Goal: Task Accomplishment & Management: Manage account settings

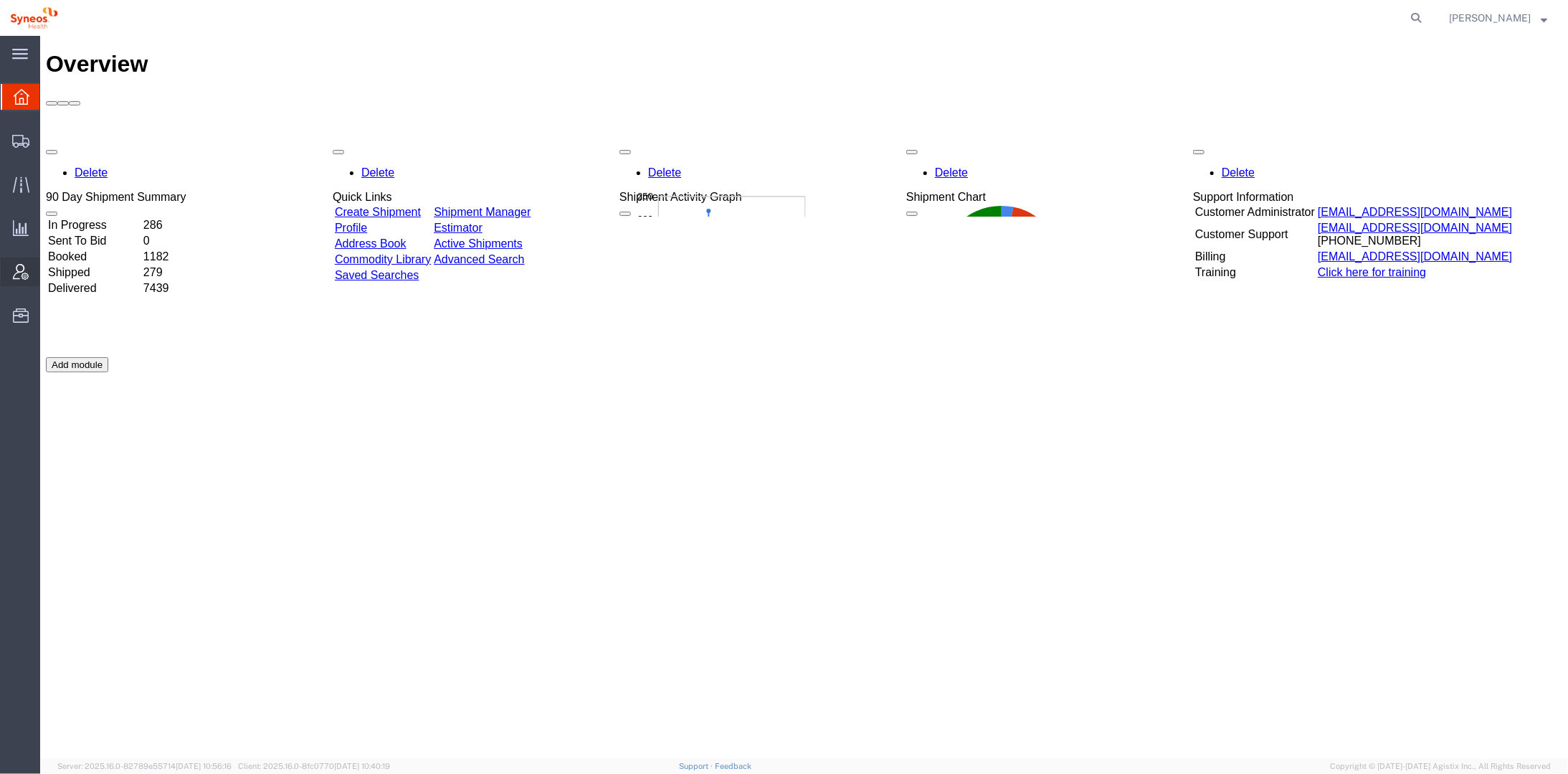
click at [50, 273] on span "Account Admin" at bounding box center [44, 271] width 10 height 29
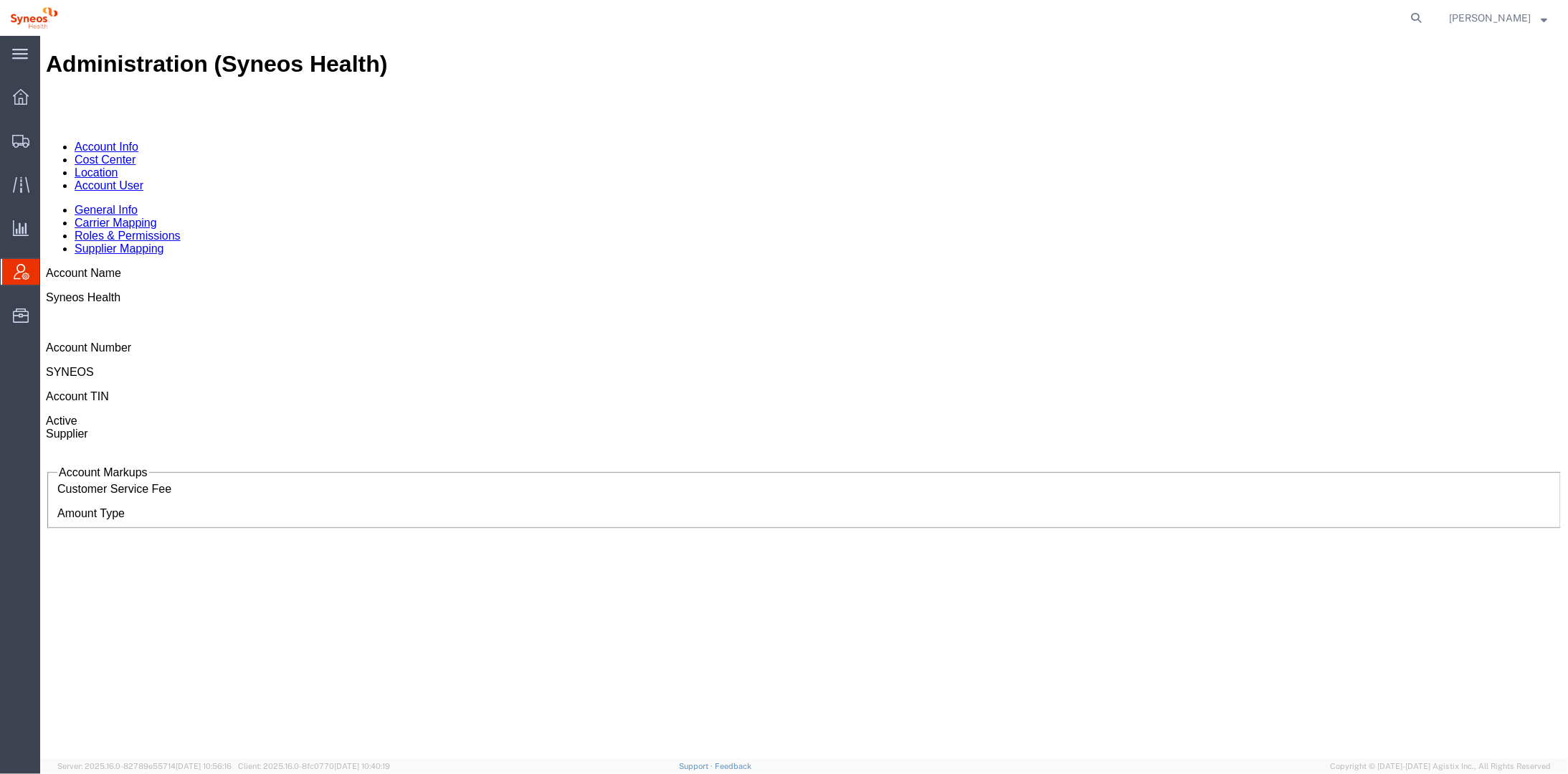
click at [135, 152] on link "Cost Center" at bounding box center [104, 158] width 61 height 12
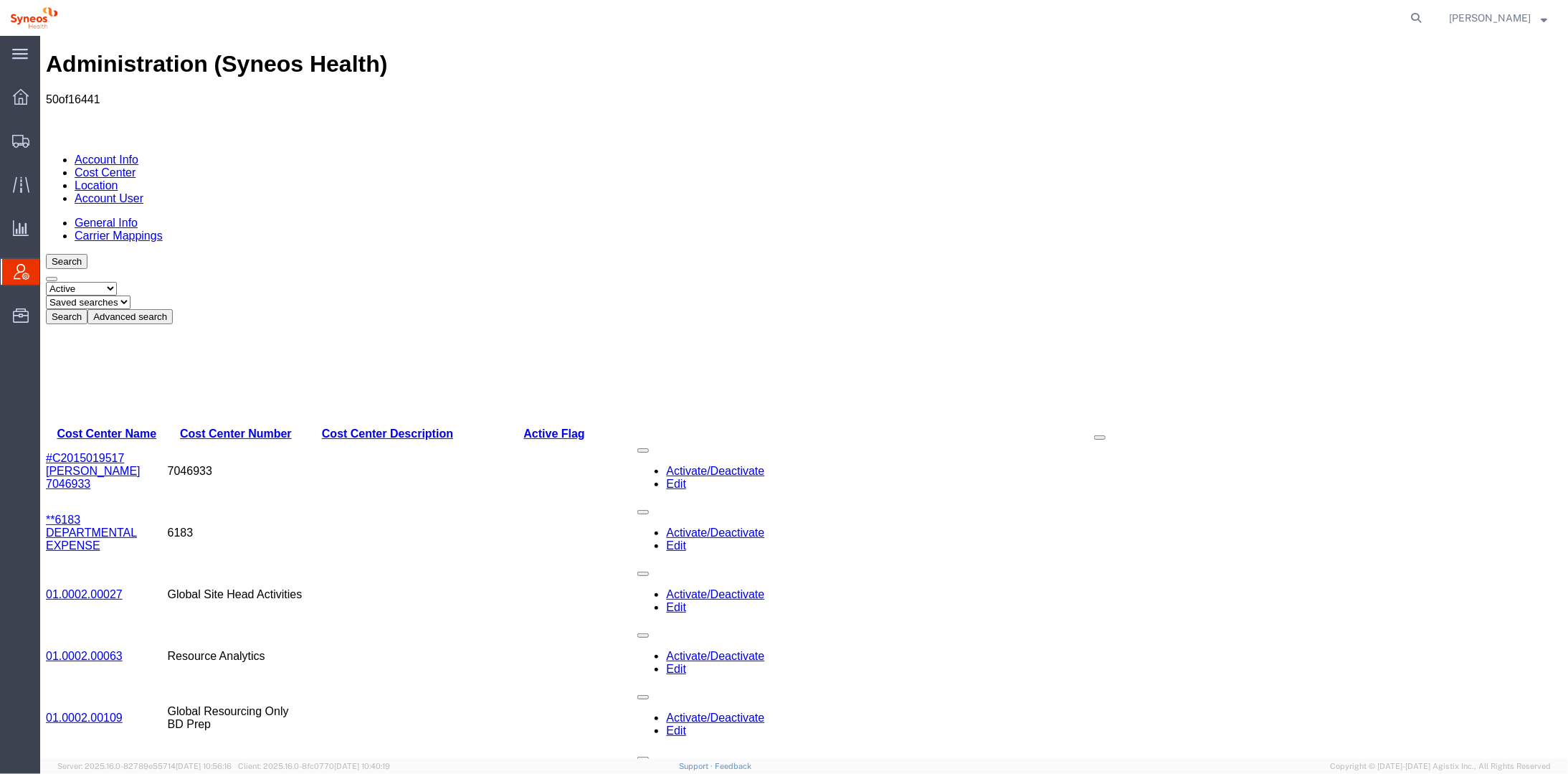
click at [172, 308] on button "Advanced search" at bounding box center [129, 316] width 85 height 15
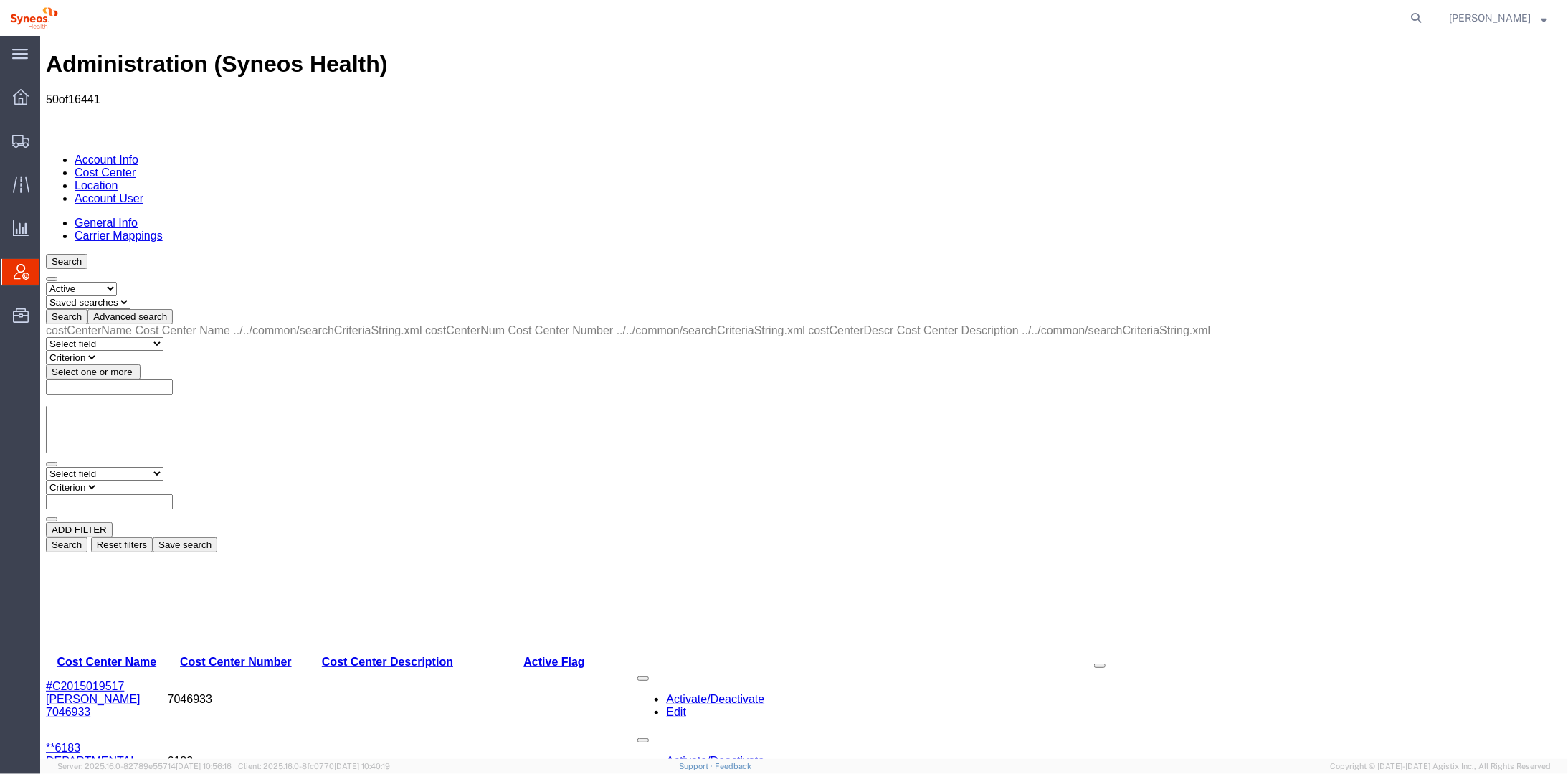
click at [110, 466] on select "Select field Cost Center Description Cost Center Name Cost Center Number" at bounding box center [104, 473] width 118 height 14
select select "costCenterNum"
click at [45, 466] on select "Select field Cost Center Description Cost Center Name Cost Center Number" at bounding box center [104, 473] width 118 height 14
click at [131, 480] on select "Criterion contains does not contain is is blank is not blank starts with" at bounding box center [88, 486] width 86 height 14
select select "is"
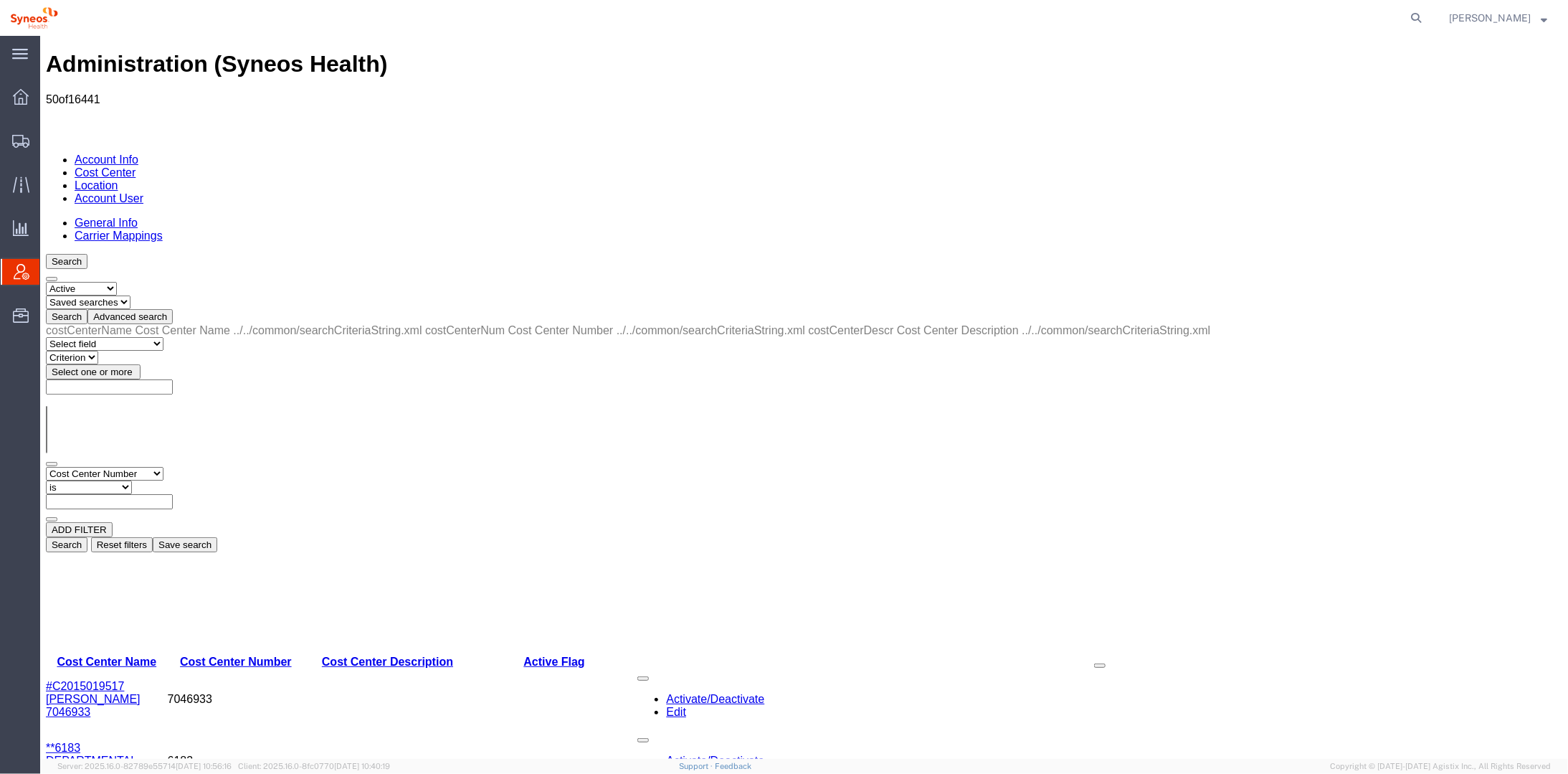
click at [131, 480] on select "Criterion contains does not contain is is blank is not blank starts with" at bounding box center [88, 486] width 86 height 14
type input "7000429A"
click at [87, 537] on button "Search" at bounding box center [65, 544] width 41 height 15
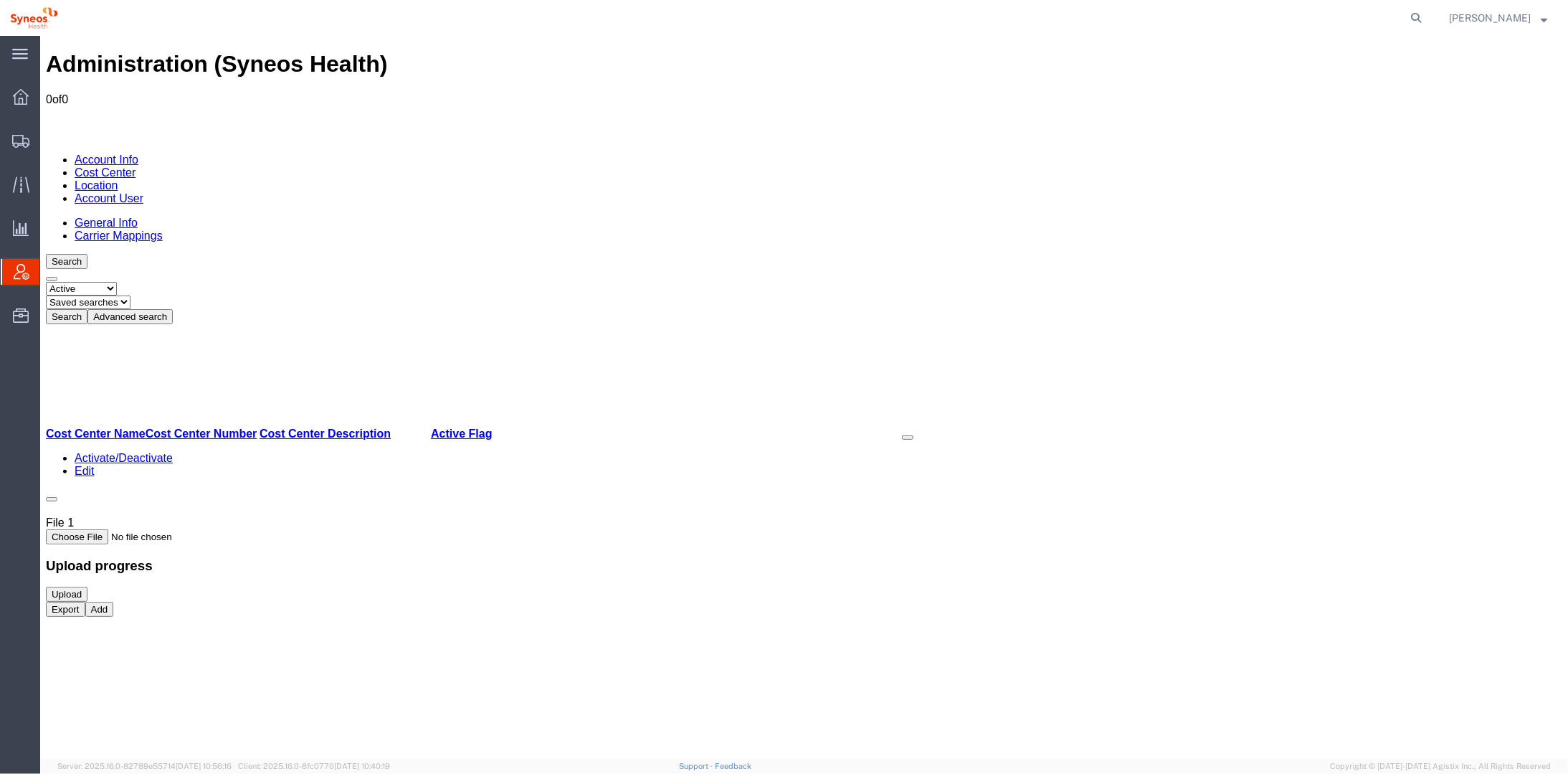
click at [172, 308] on button "Advanced search" at bounding box center [129, 316] width 85 height 15
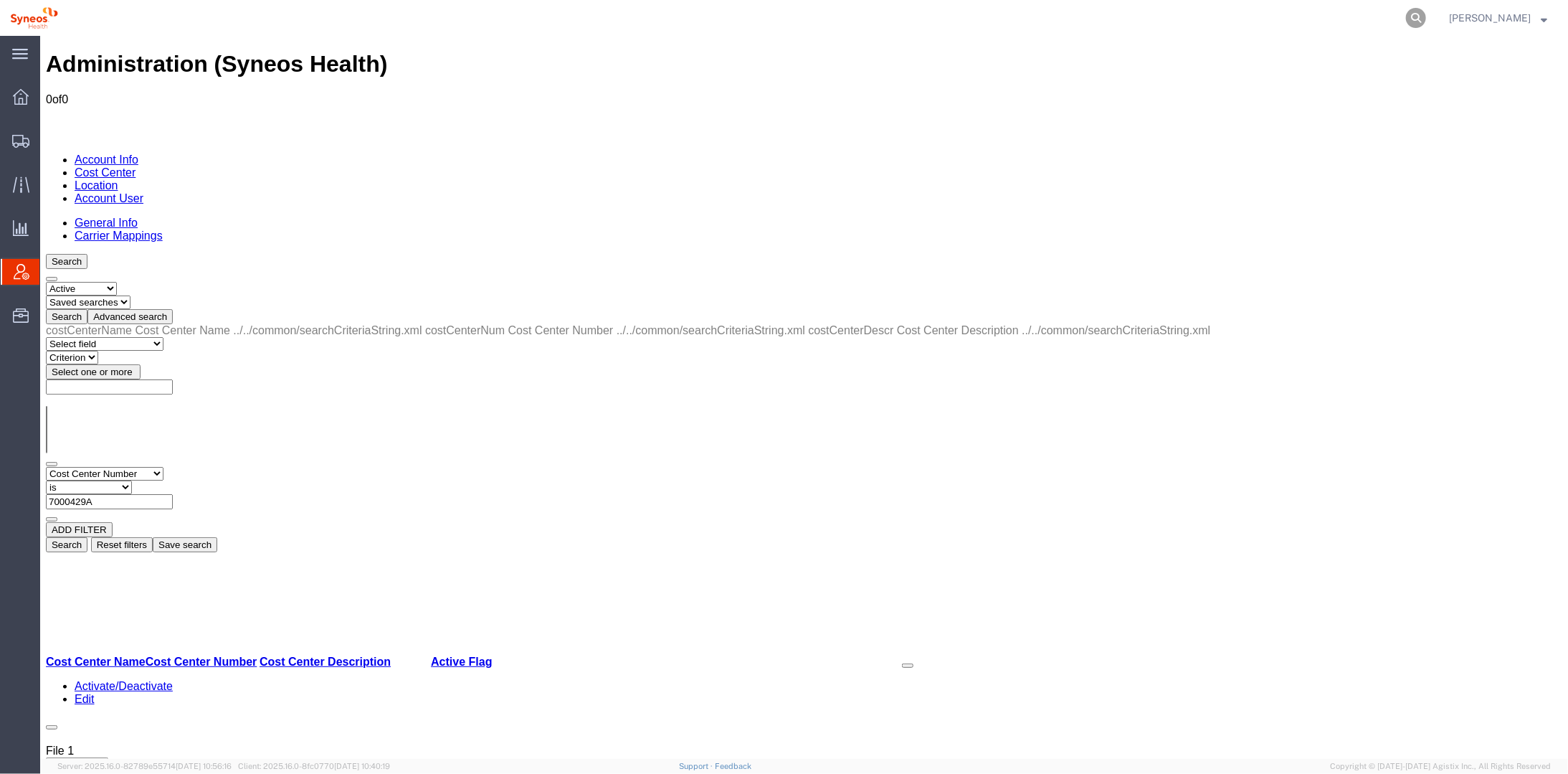
click at [1426, 13] on icon at bounding box center [1416, 17] width 20 height 20
click at [1049, 21] on input "search" at bounding box center [1188, 18] width 435 height 35
type input "289693672640"
click at [1426, 16] on icon at bounding box center [1416, 17] width 20 height 20
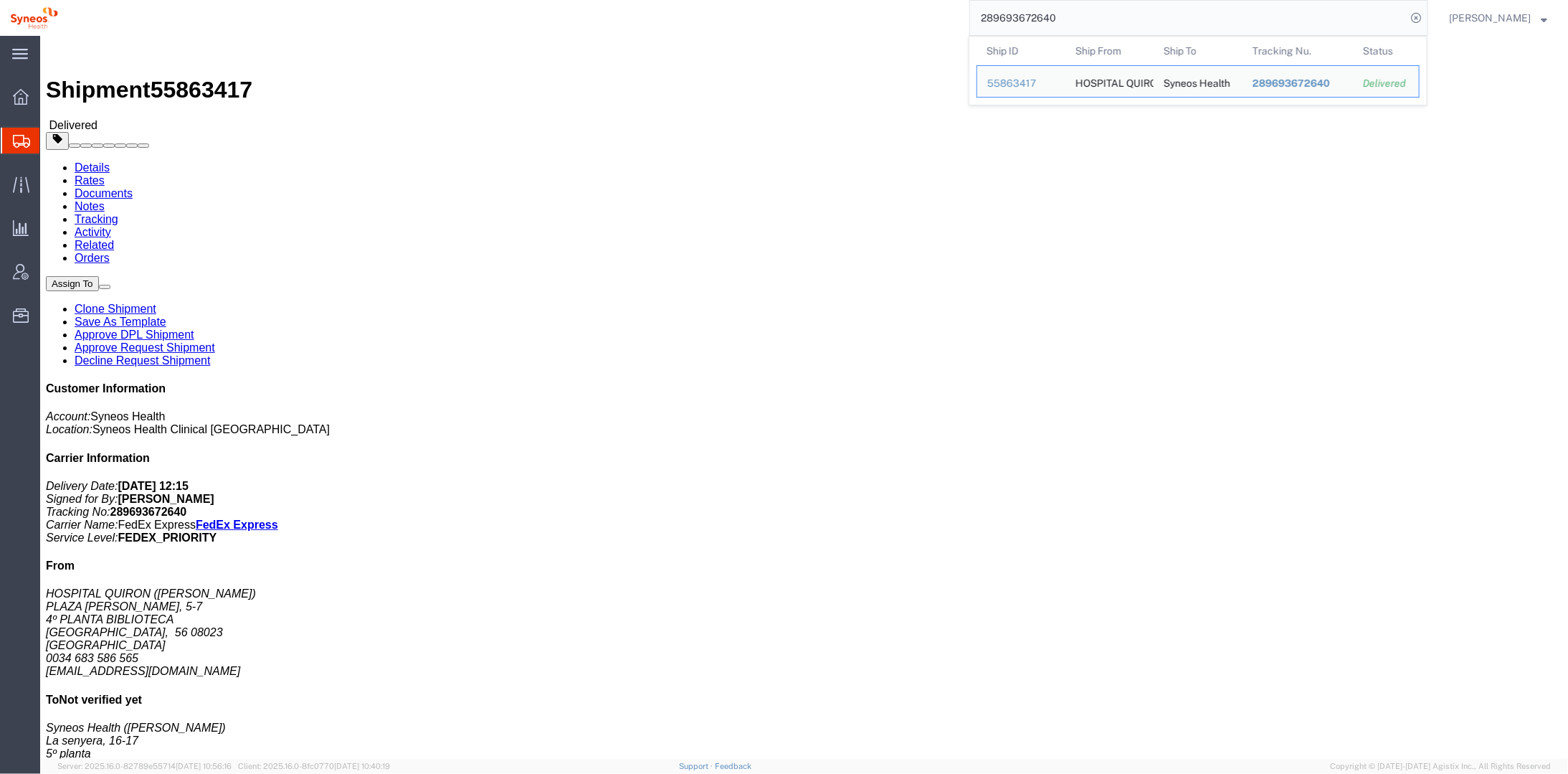
click div "Shipment Detail Ship From HOSPITAL QUIRON ([PERSON_NAME]) PLAZA [PERSON_NAME][S…"
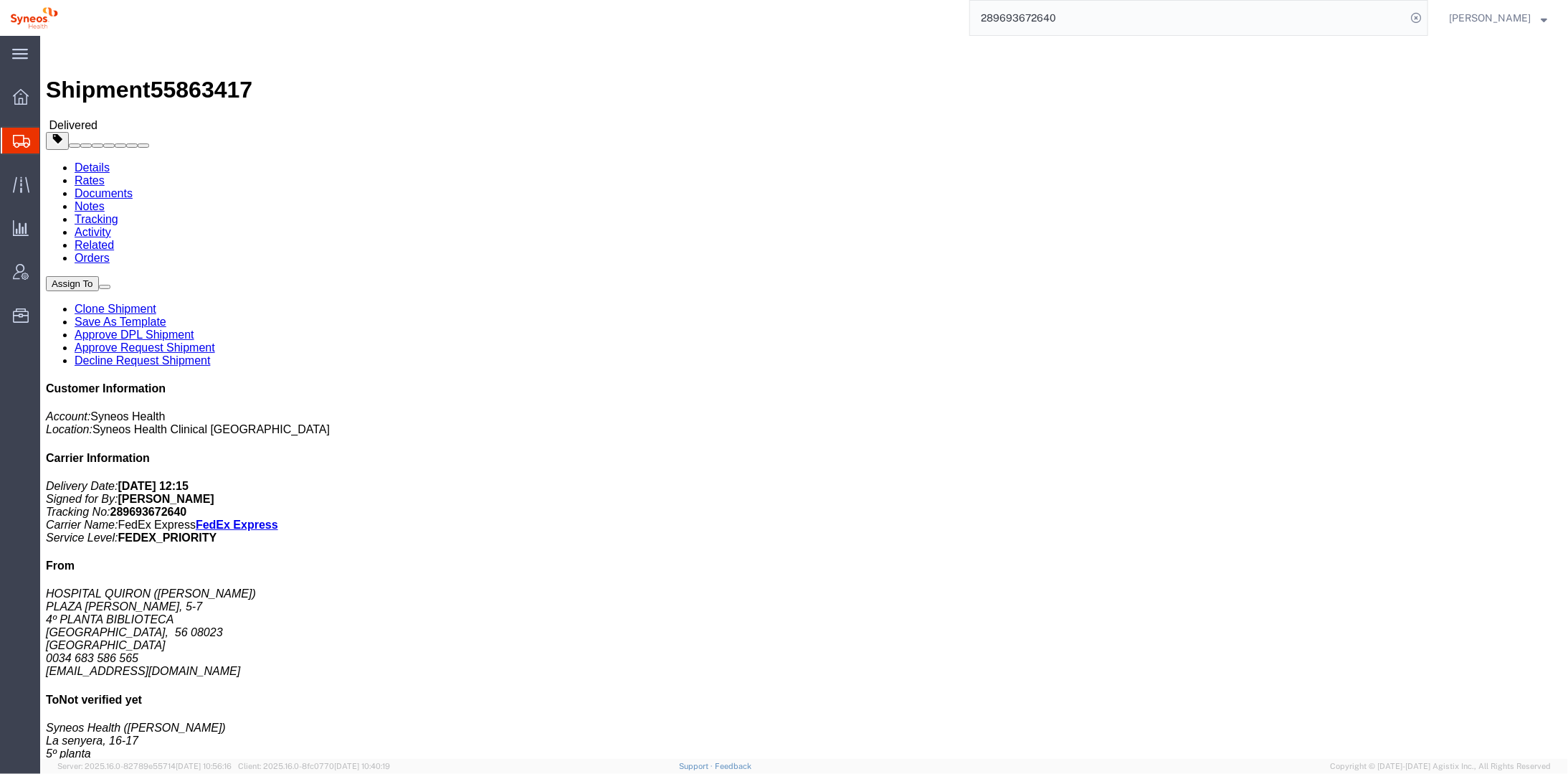
drag, startPoint x: 1105, startPoint y: 168, endPoint x: 1033, endPoint y: 168, distance: 72.0
click p "Project: 7000429A Project Number: Jiangsu 7000429A Department: 3110 Cancel Pick…"
drag, startPoint x: 1033, startPoint y: 168, endPoint x: 991, endPoint y: 154, distance: 44.3
click b "7000429A"
drag, startPoint x: 991, startPoint y: 150, endPoint x: 892, endPoint y: 300, distance: 179.7
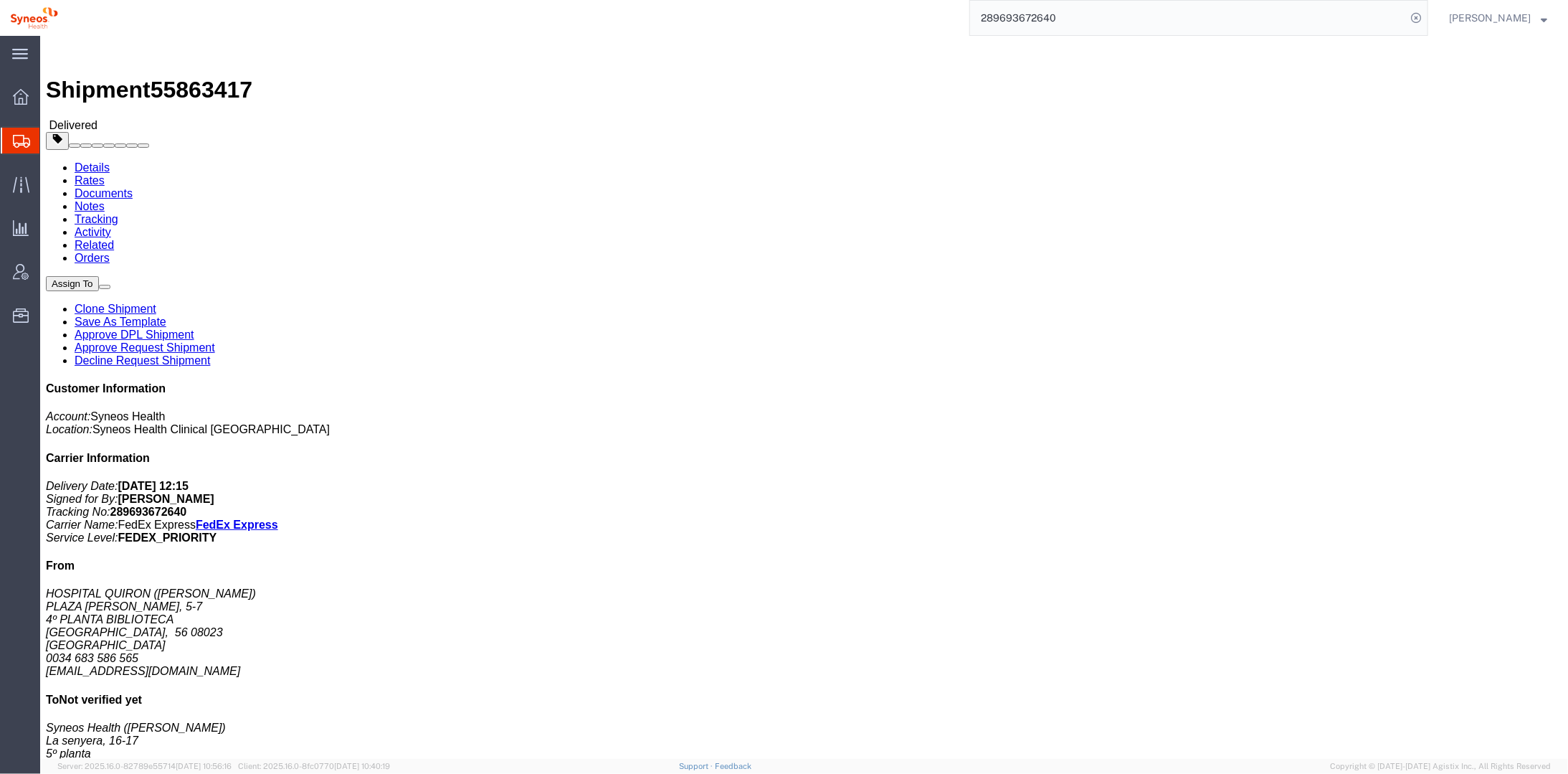
click div "Leg 1 - Small Parcel"
drag, startPoint x: 1025, startPoint y: 151, endPoint x: 1018, endPoint y: 150, distance: 7.1
click p "Project: 7000429A Project Number: Jiangsu 7000429A Department: 3110 Cancel Pick…"
drag, startPoint x: 1018, startPoint y: 150, endPoint x: 995, endPoint y: 153, distance: 23.2
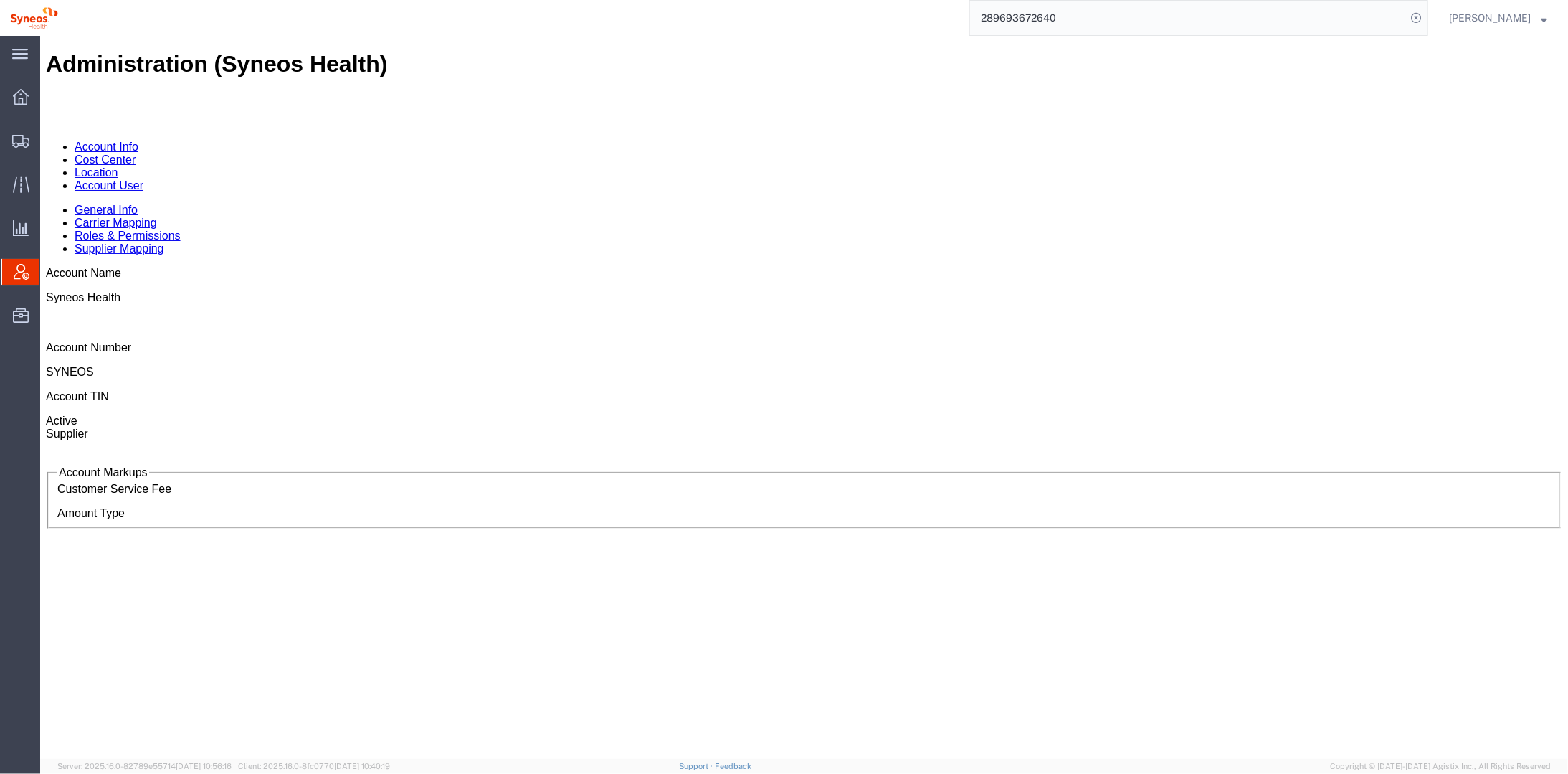
click at [135, 152] on link "Cost Center" at bounding box center [104, 158] width 61 height 12
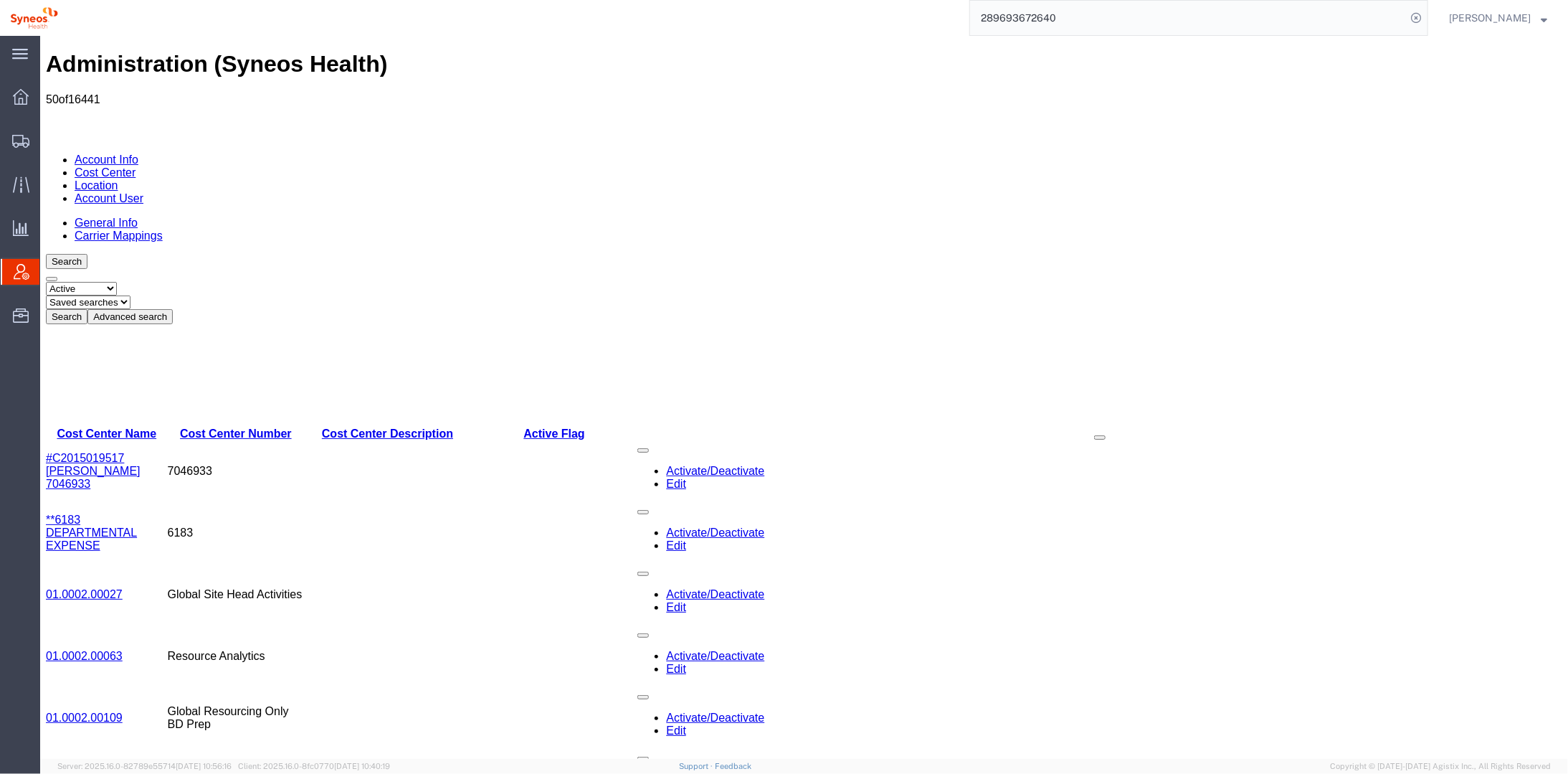
click at [172, 308] on button "Advanced search" at bounding box center [129, 316] width 85 height 15
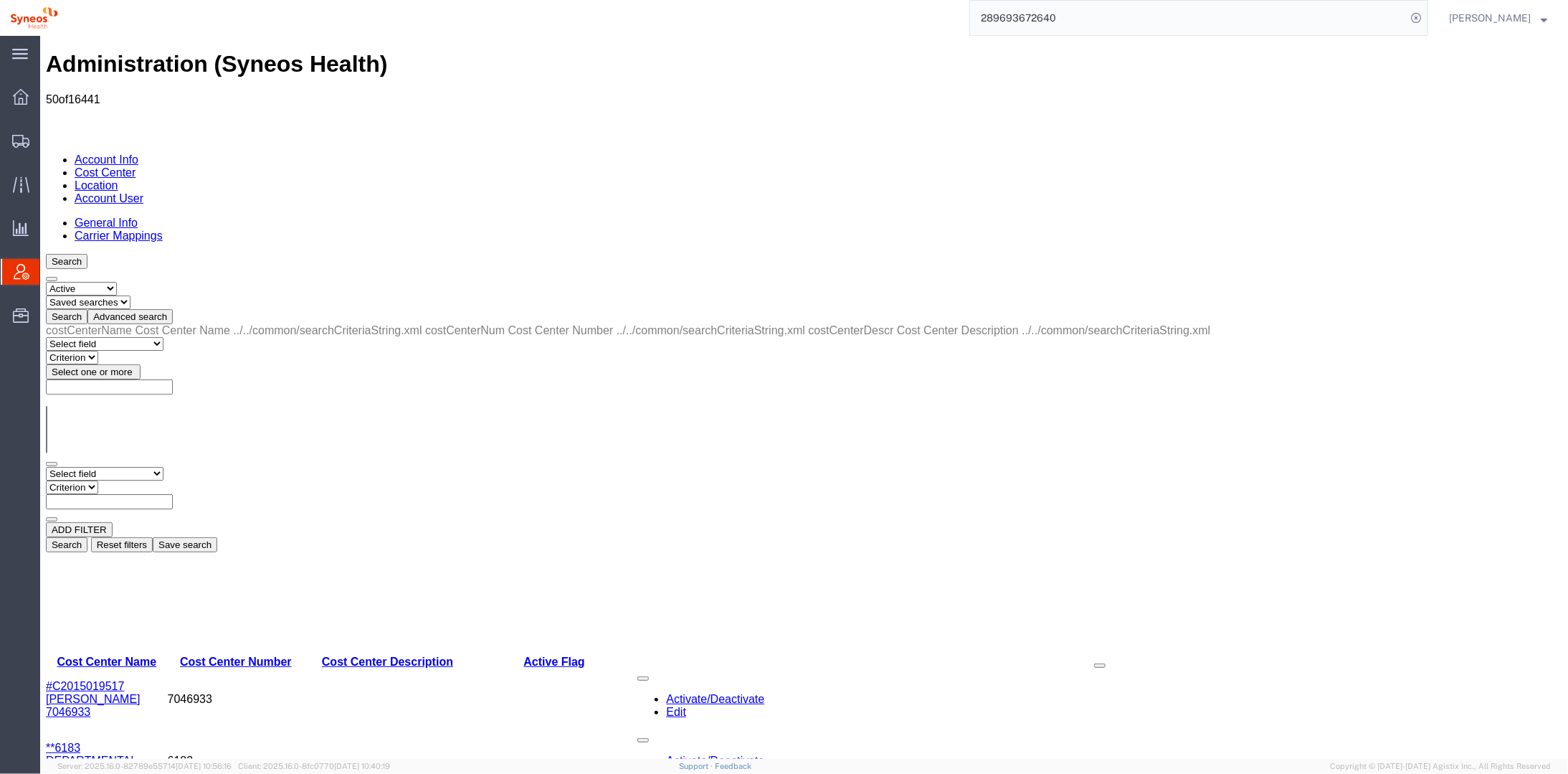
click at [126, 466] on select "Select field Cost Center Description Cost Center Name Cost Center Number" at bounding box center [104, 473] width 118 height 14
select select "costCenterName"
click at [45, 466] on select "Select field Cost Center Description Cost Center Name Cost Center Number" at bounding box center [104, 473] width 118 height 14
click at [131, 480] on select "Criterion contains does not contain is is blank is not blank starts with" at bounding box center [88, 486] width 86 height 14
select select "contains"
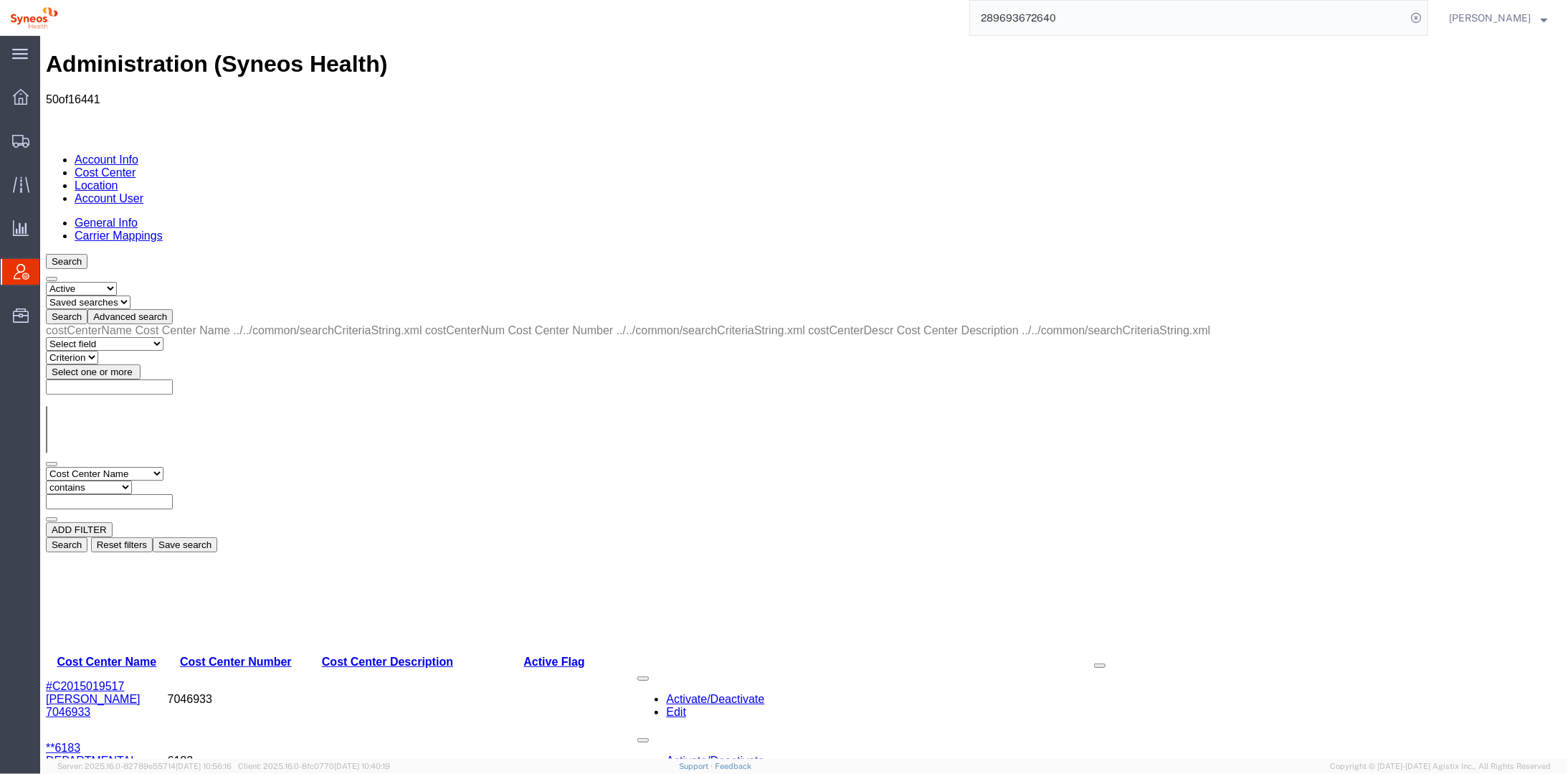
click at [131, 480] on select "Criterion contains does not contain is is blank is not blank starts with" at bounding box center [88, 486] width 86 height 14
type input "jiangsu"
click at [87, 537] on button "Search" at bounding box center [65, 544] width 41 height 15
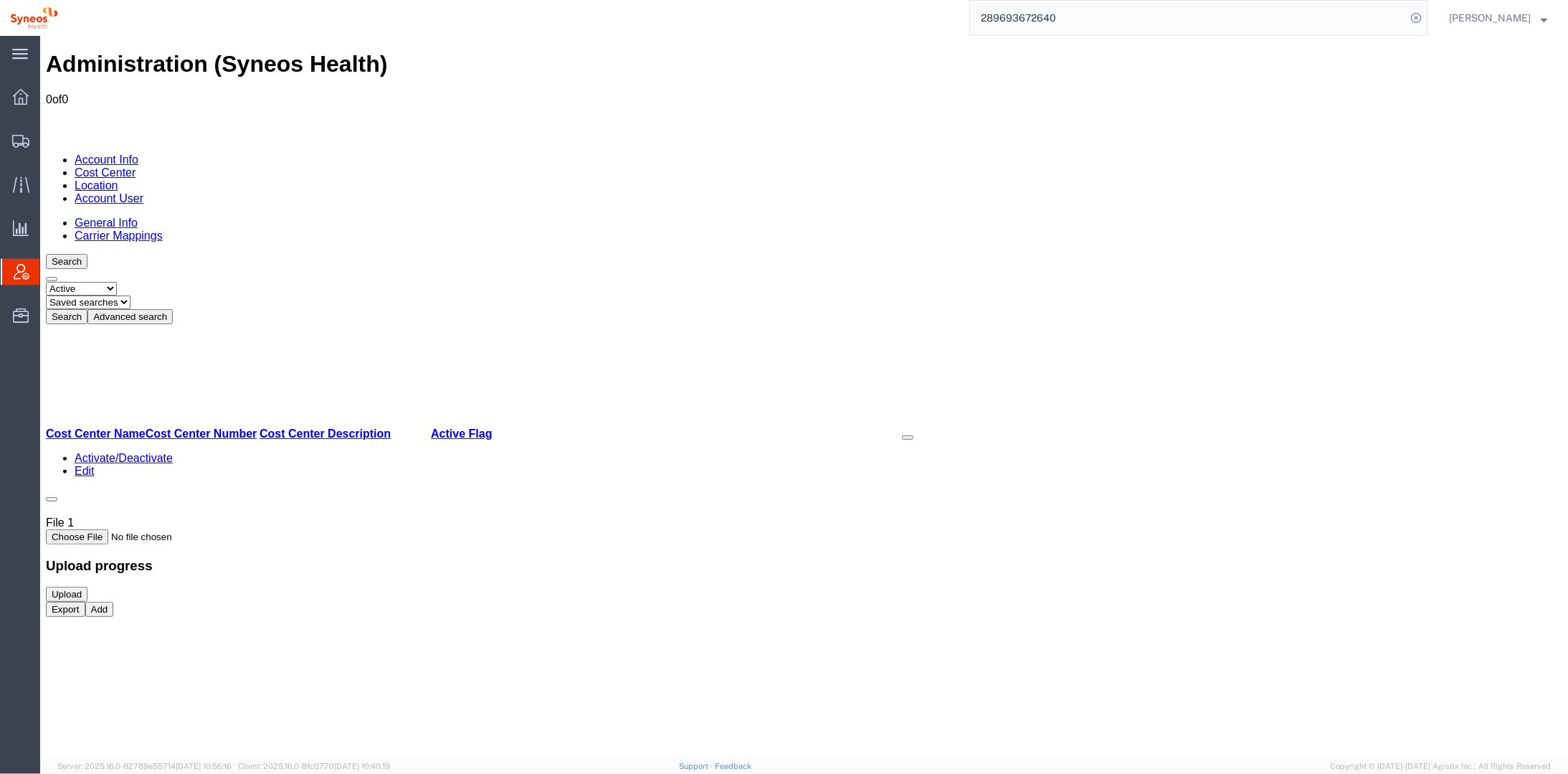
drag, startPoint x: 119, startPoint y: 165, endPoint x: 107, endPoint y: 169, distance: 12.6
click at [116, 281] on select "Select status Active All Inactive" at bounding box center [80, 288] width 71 height 14
select select "ALL"
click at [45, 281] on select "Select status Active All Inactive" at bounding box center [80, 288] width 71 height 14
click at [172, 308] on button "Advanced search" at bounding box center [129, 316] width 85 height 15
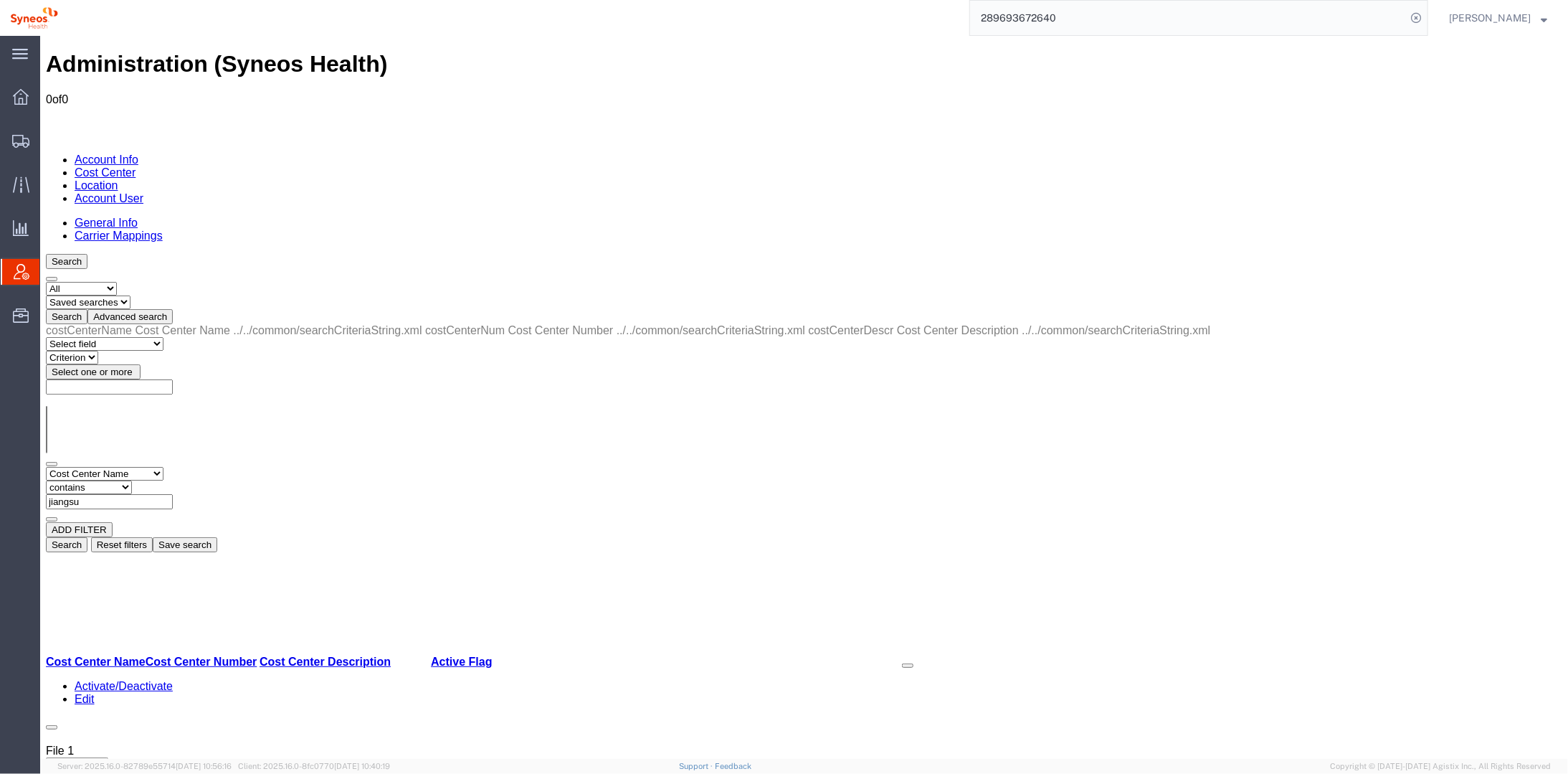
click at [87, 537] on button "Search" at bounding box center [65, 544] width 41 height 15
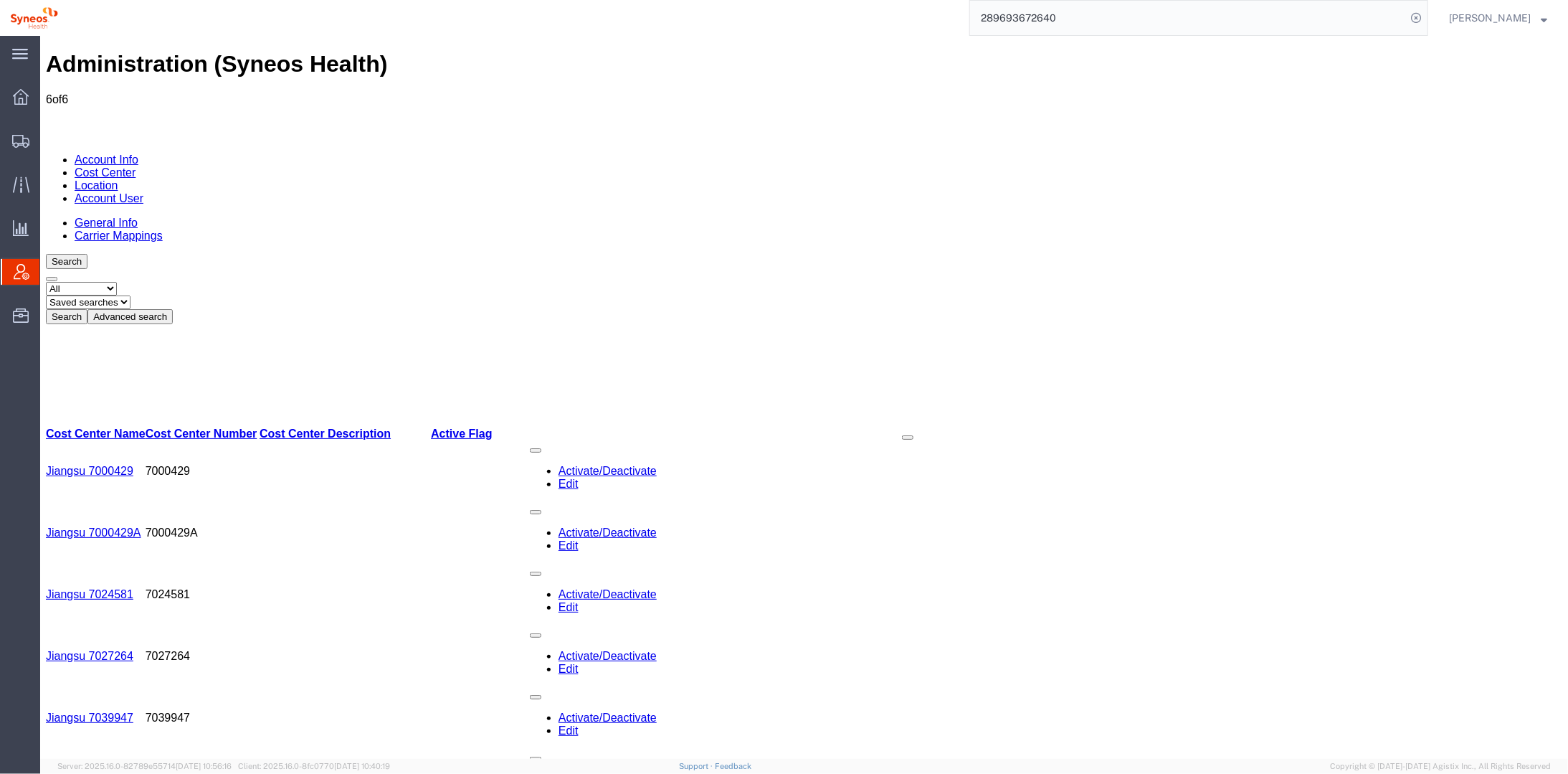
click at [90, 772] on link "Jiangsu 7056777" at bounding box center [89, 778] width 88 height 12
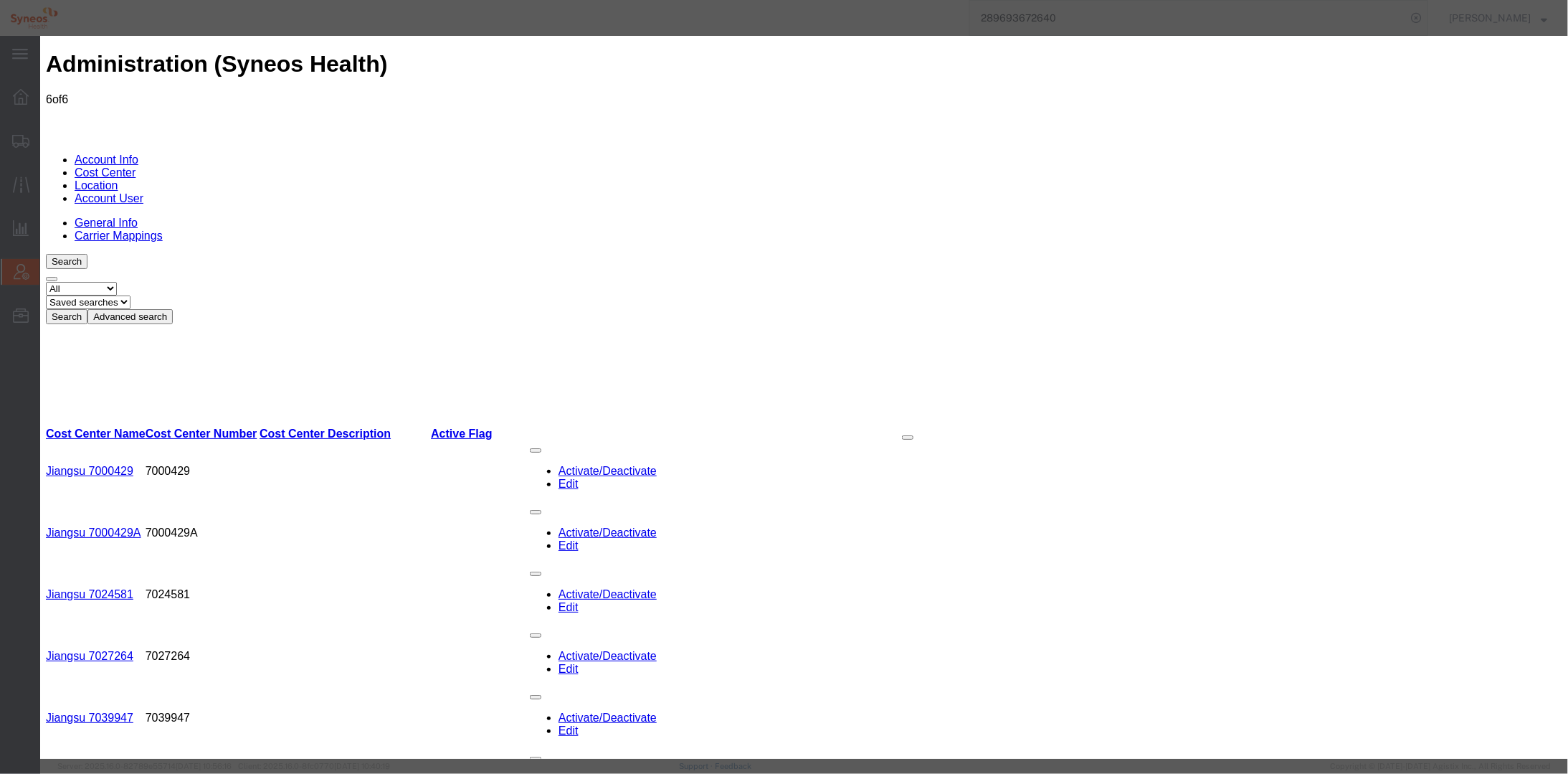
checkbox input "true"
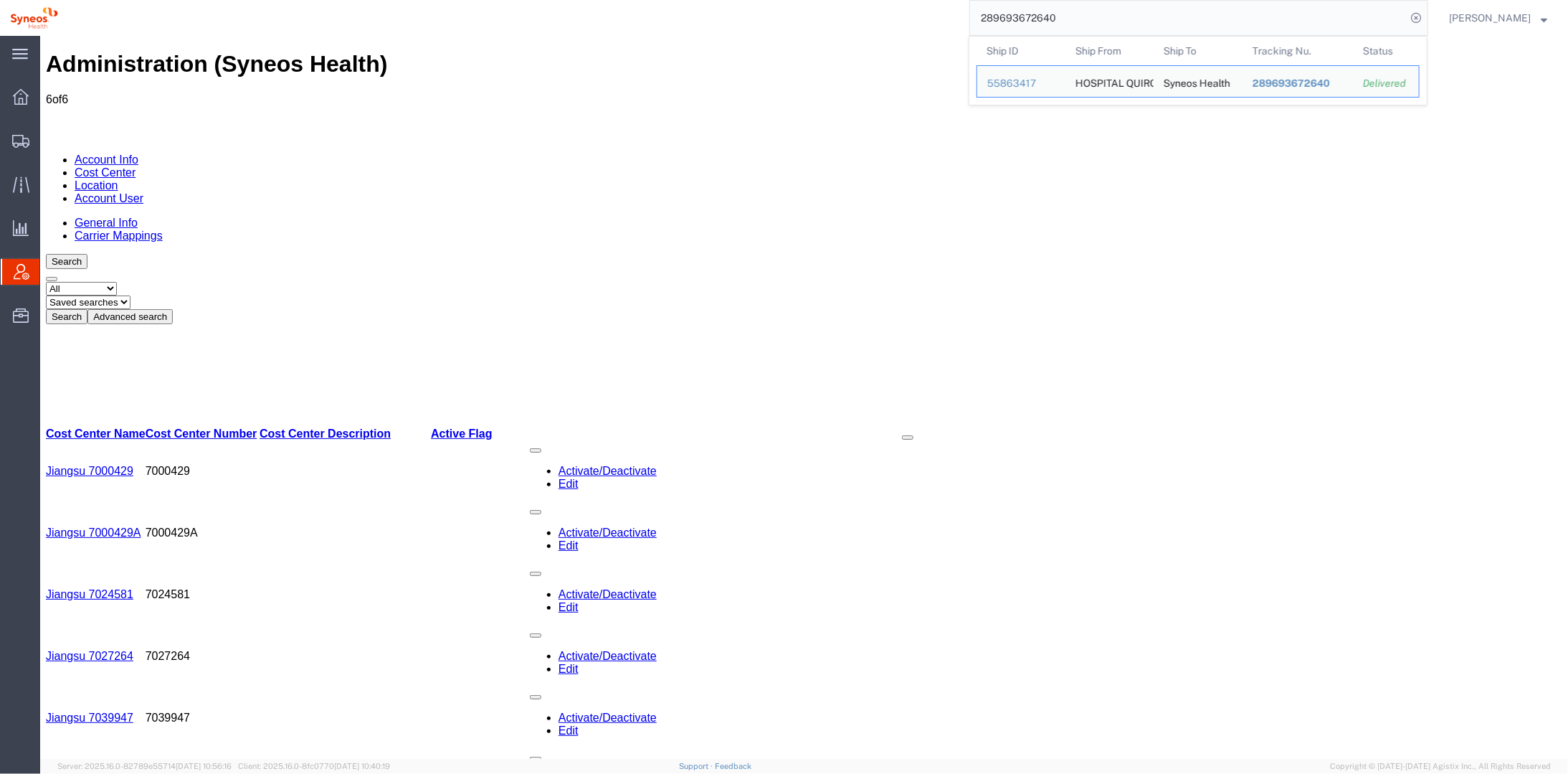
drag, startPoint x: 1095, startPoint y: 14, endPoint x: 929, endPoint y: 27, distance: 166.5
click at [957, 7] on div "289693672640 Ship ID Ship From Ship To Tracking Nu. Status Ship ID 55863417 Shi…" at bounding box center [748, 18] width 1360 height 36
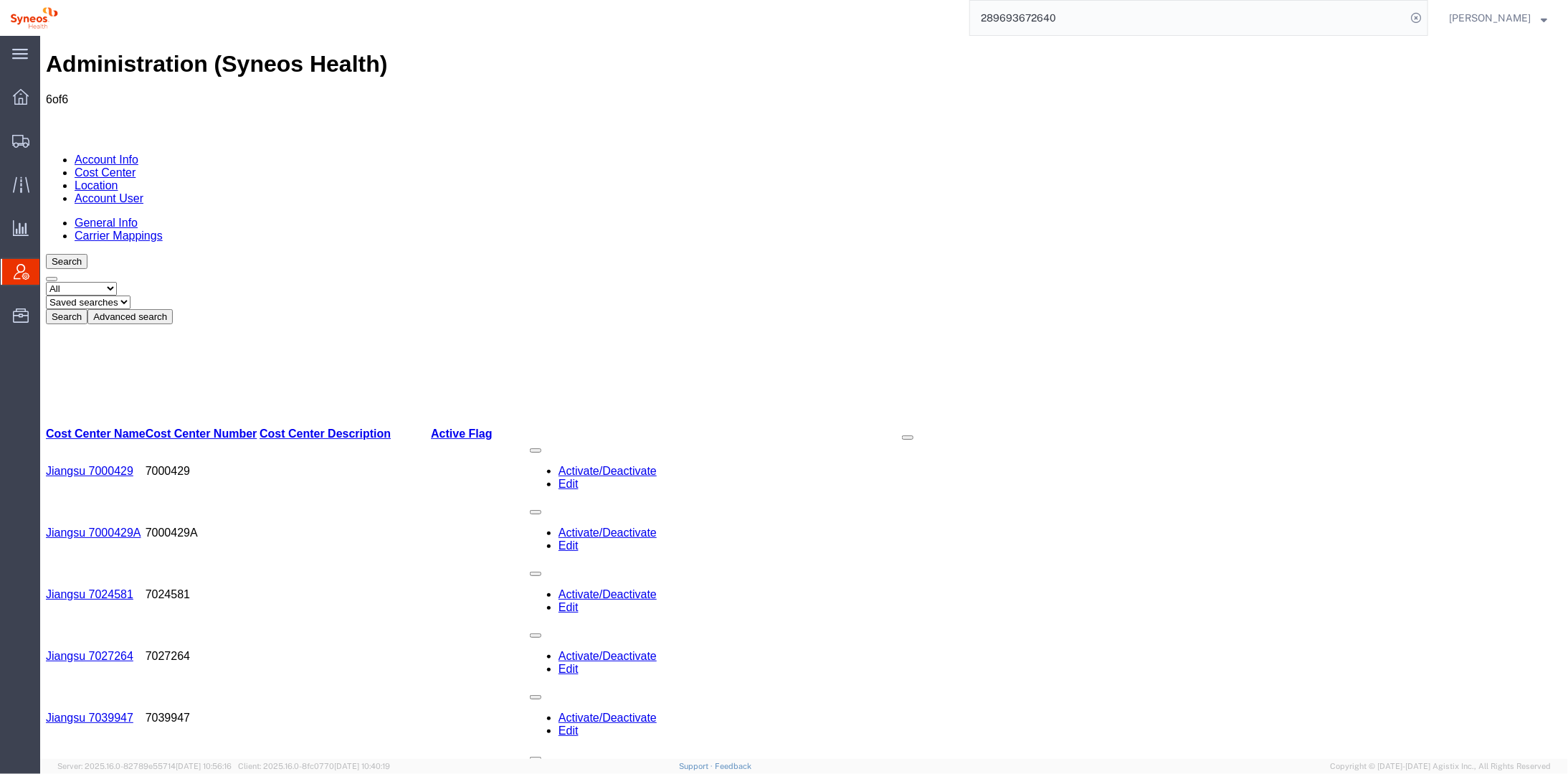
paste input "39035426012"
click at [1426, 16] on icon at bounding box center [1416, 17] width 20 height 20
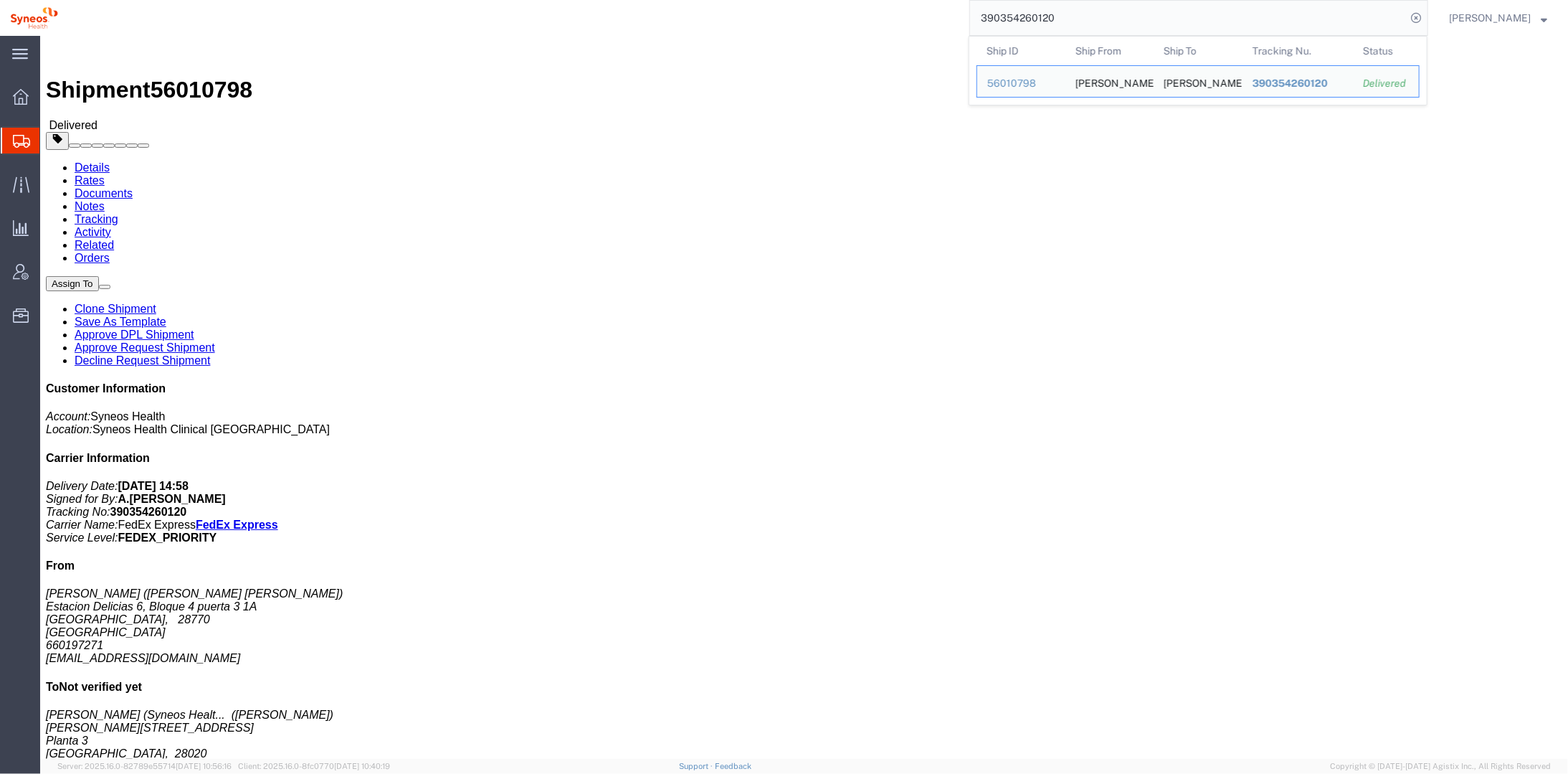
drag, startPoint x: 1086, startPoint y: 20, endPoint x: 970, endPoint y: 35, distance: 117.0
click at [967, 23] on div "390354260120 Ship ID Ship From Ship To Tracking Nu. Status Ship ID 56010798 Shi…" at bounding box center [748, 18] width 1360 height 36
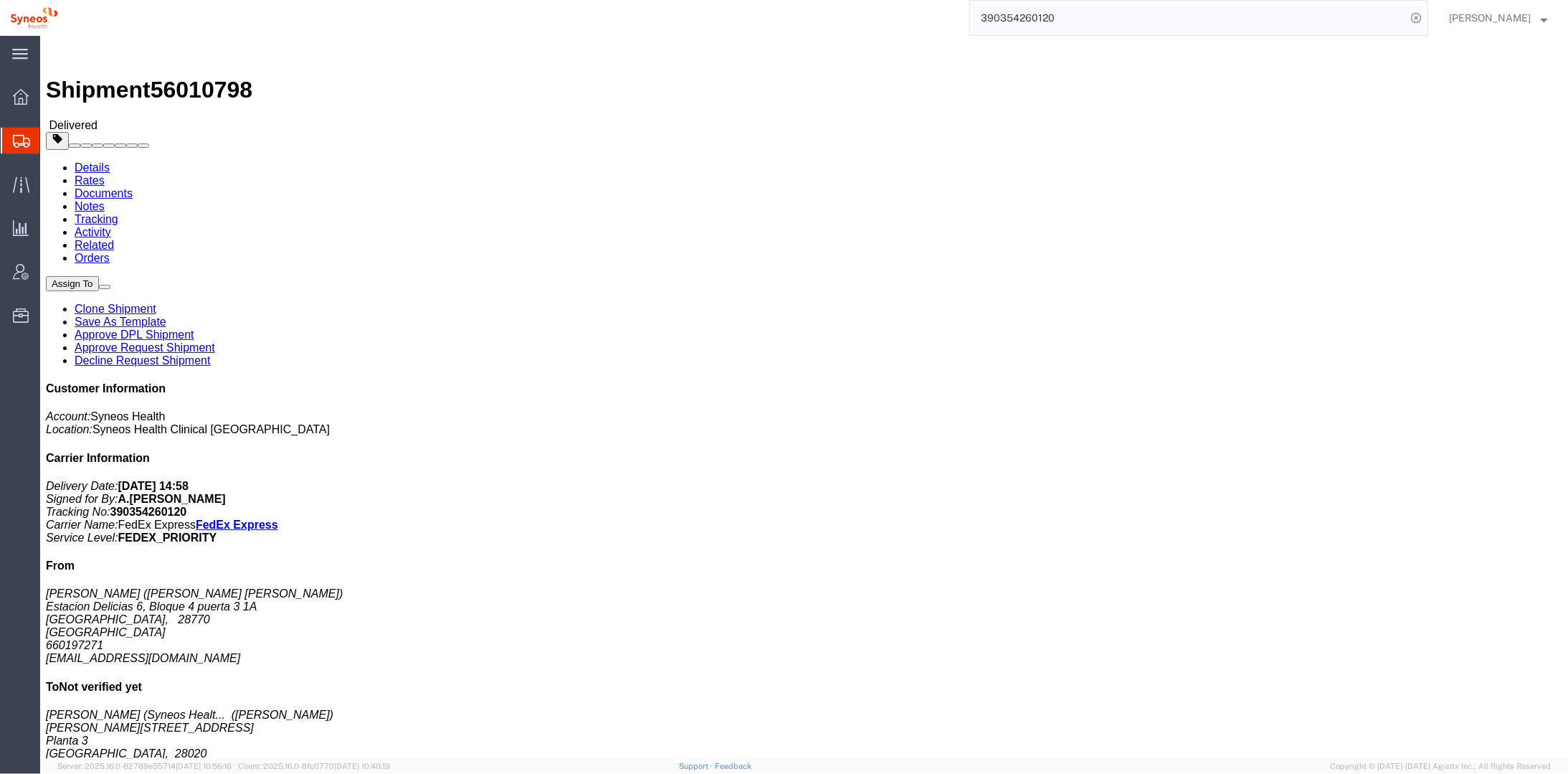
paste input "020581966"
type input "390020581966"
click at [1426, 14] on icon at bounding box center [1416, 17] width 20 height 20
